Goal: Task Accomplishment & Management: Complete application form

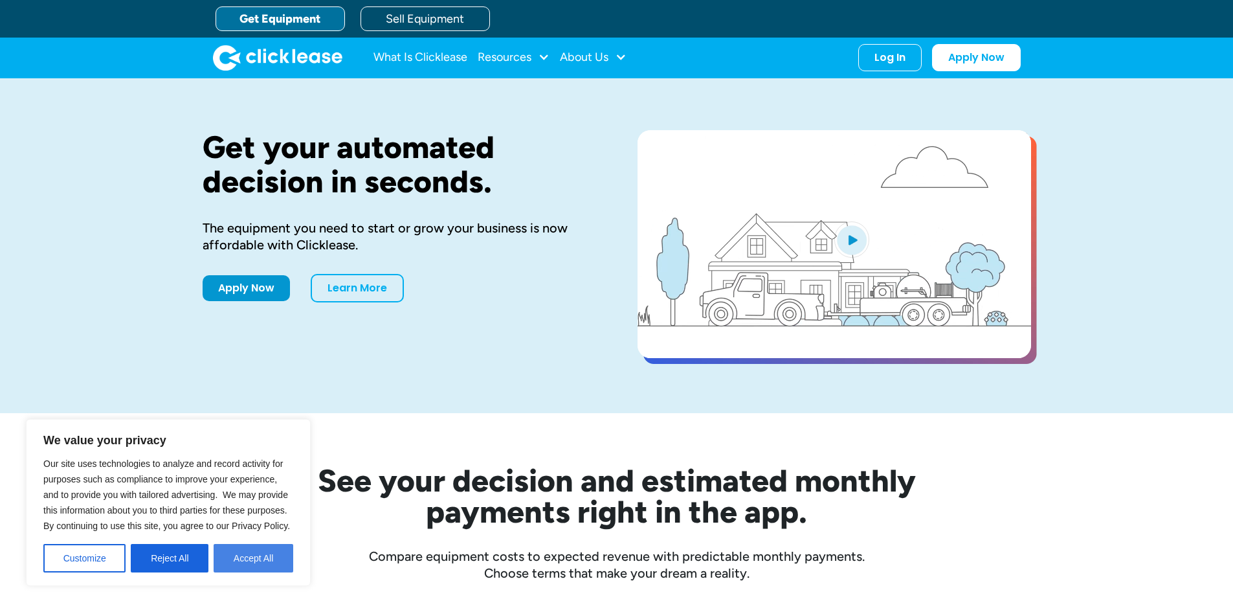
click at [250, 557] on button "Accept All" at bounding box center [254, 558] width 80 height 28
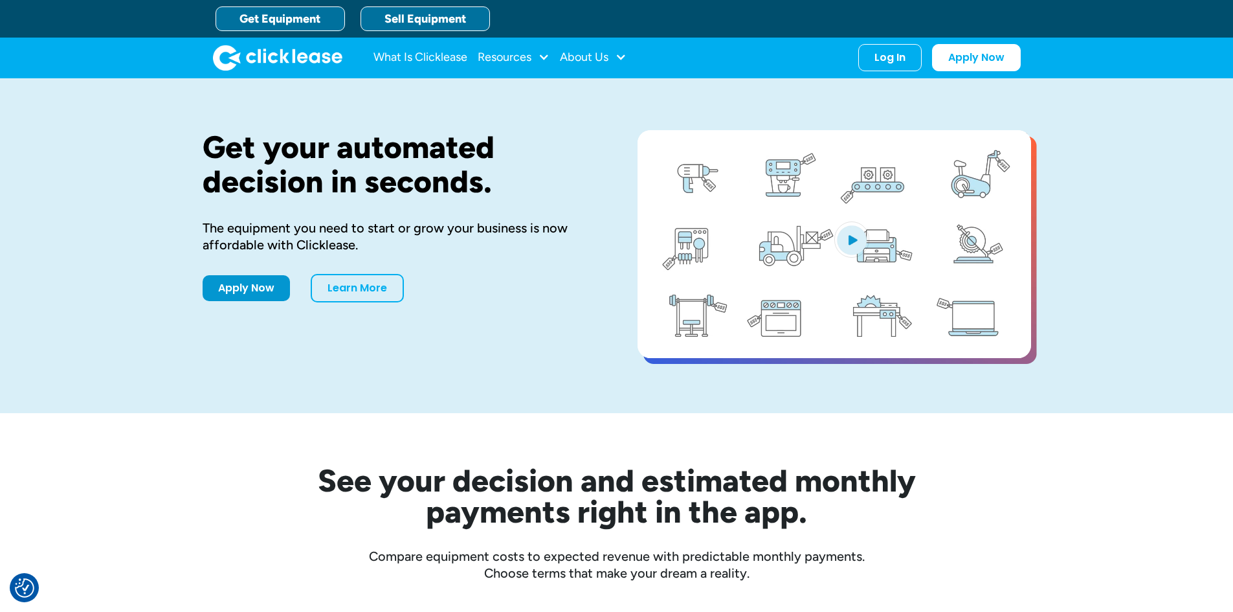
click at [425, 11] on link "Sell Equipment" at bounding box center [425, 18] width 129 height 25
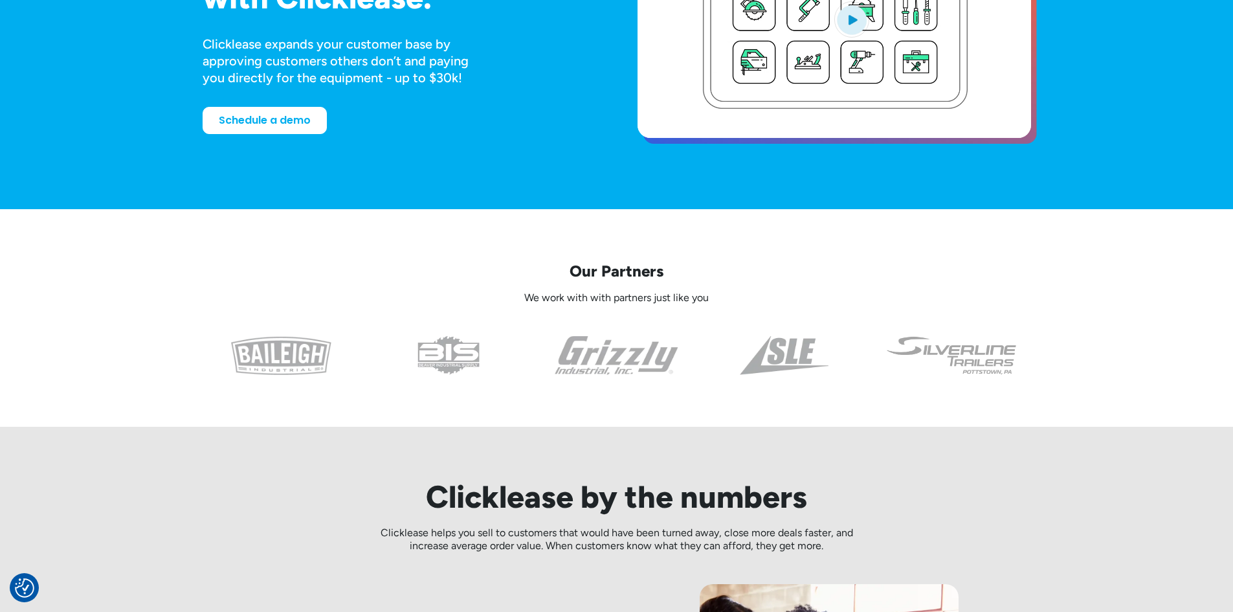
scroll to position [259, 0]
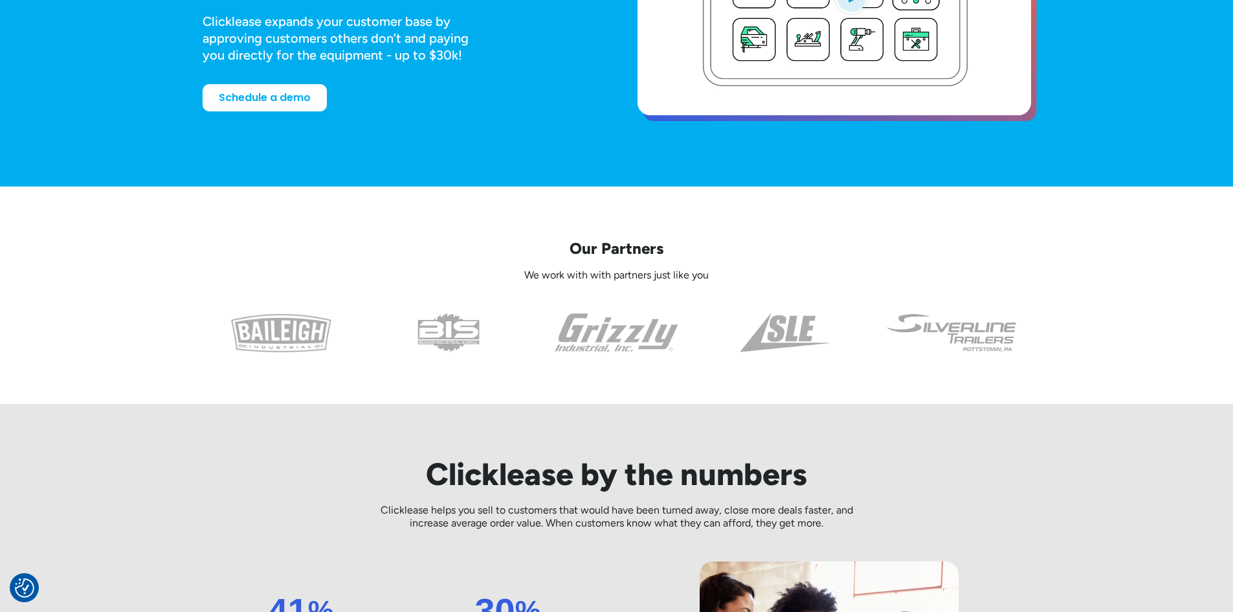
click at [979, 338] on img at bounding box center [951, 332] width 133 height 39
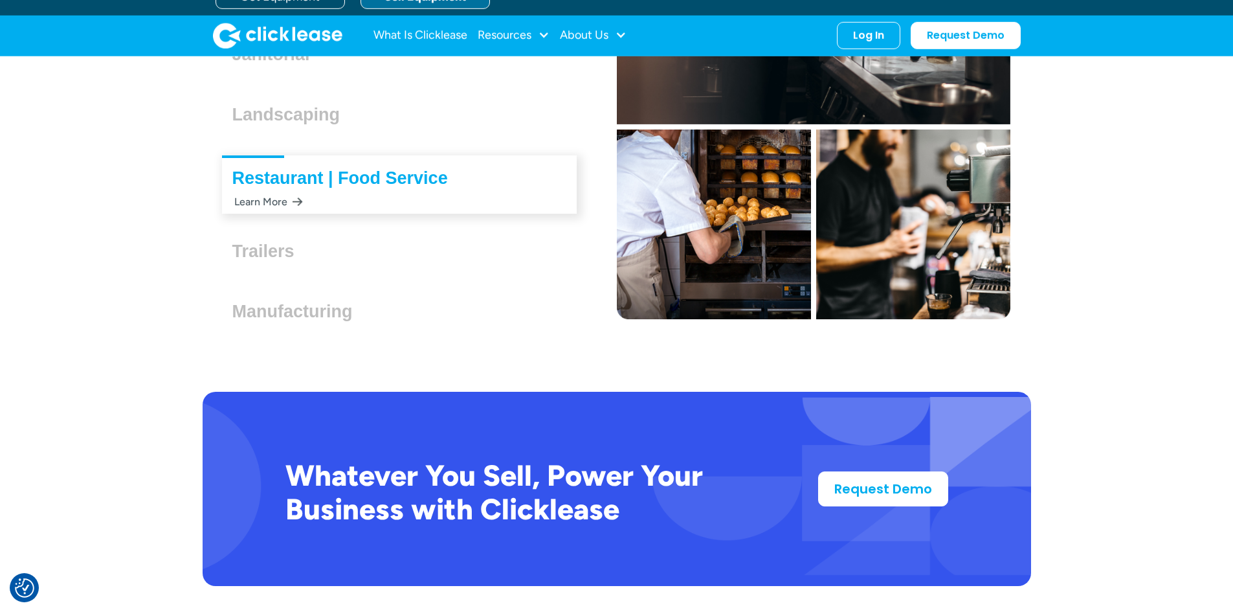
scroll to position [4013, 0]
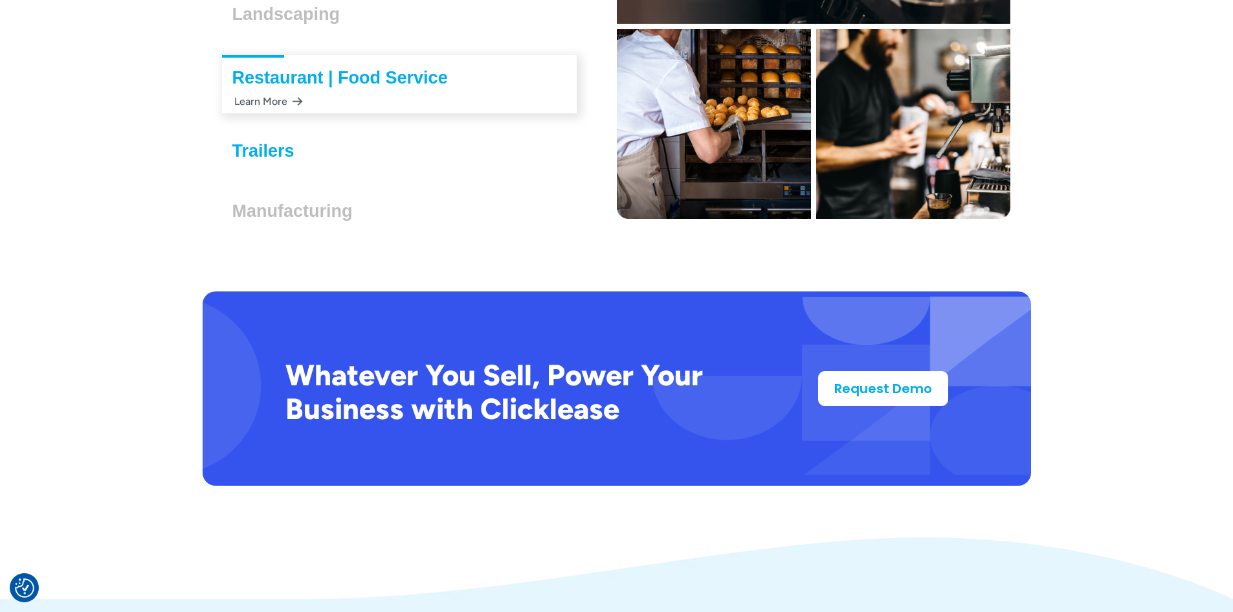
click at [256, 150] on h3 "Trailers" at bounding box center [268, 150] width 72 height 19
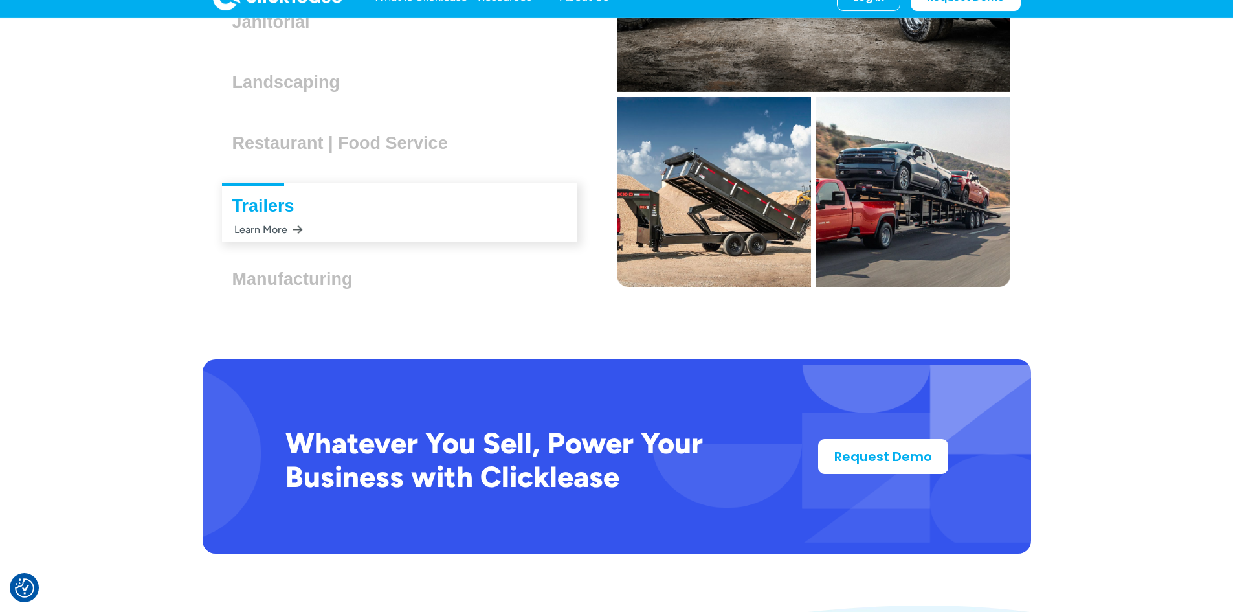
scroll to position [3754, 0]
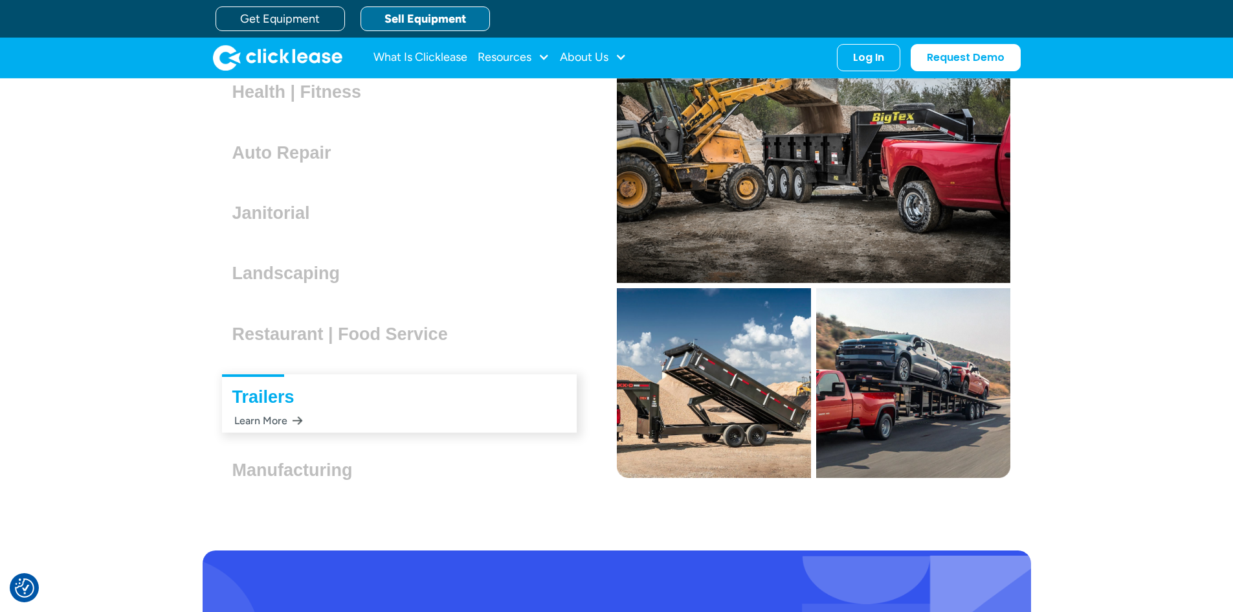
click at [304, 422] on div "Trailers Lorem ipsum dolor sit amet, consectetur adipiscing elit. Suspendisse v…" at bounding box center [399, 403] width 355 height 58
click at [274, 418] on div "Learn More" at bounding box center [267, 420] width 71 height 25
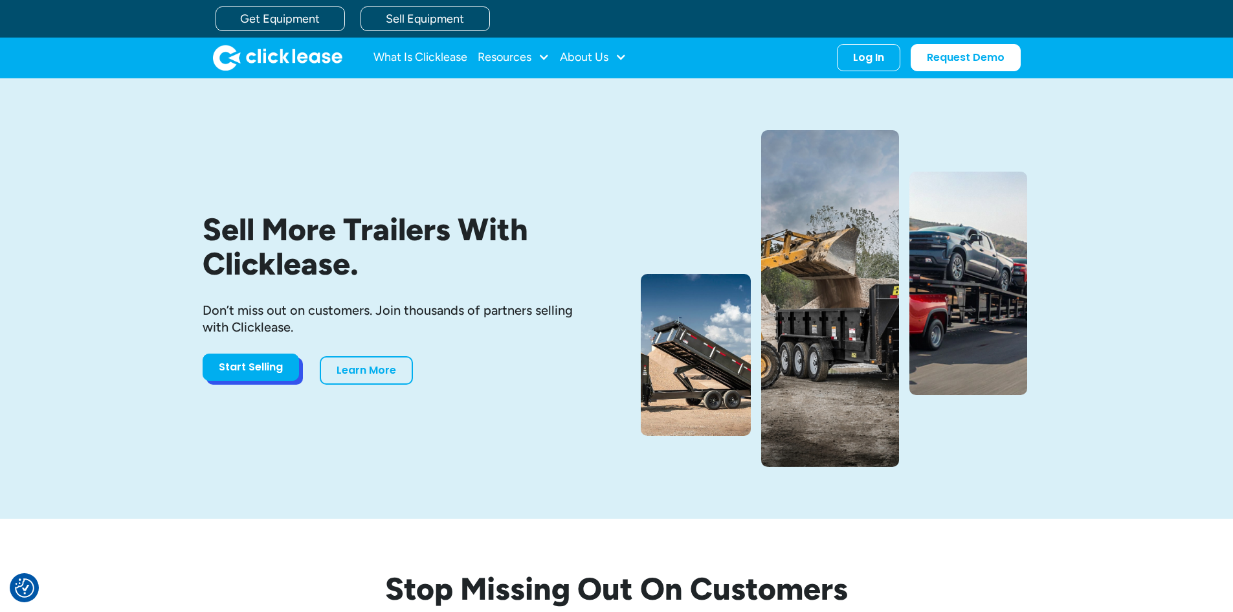
click at [252, 377] on link "Start Selling" at bounding box center [251, 366] width 96 height 27
